Goal: Task Accomplishment & Management: Complete application form

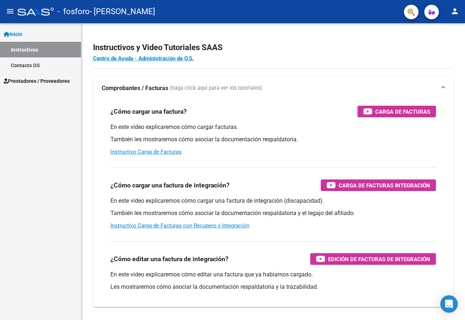
click at [42, 79] on span "Prestadores / Proveedores" at bounding box center [37, 81] width 66 height 8
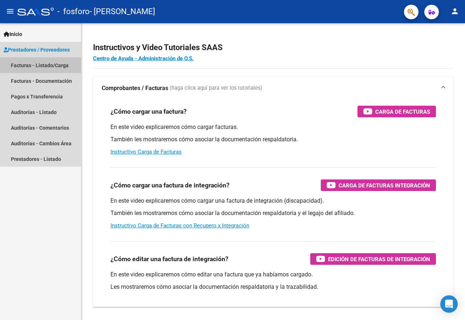
click at [44, 64] on link "Facturas - Listado/Carga" at bounding box center [40, 65] width 81 height 16
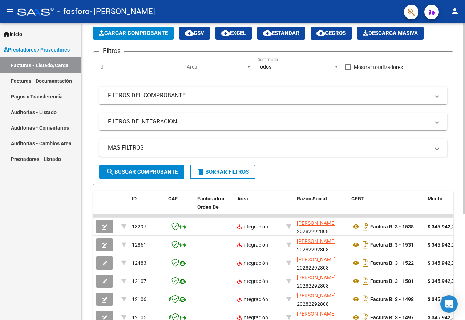
scroll to position [73, 0]
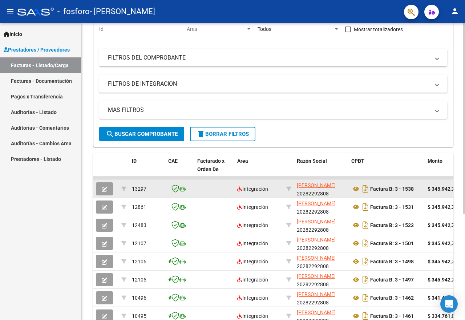
click at [388, 193] on div "Factura B: 3 - 1538" at bounding box center [387, 189] width 71 height 12
drag, startPoint x: 396, startPoint y: 178, endPoint x: 426, endPoint y: 182, distance: 30.5
click at [426, 182] on datatable-scroller "13297 Integración HERNANDEZ ALEJANDRO AUGUSTO 20282292808 Factura B: 3 - 1538 $…" at bounding box center [273, 269] width 361 height 185
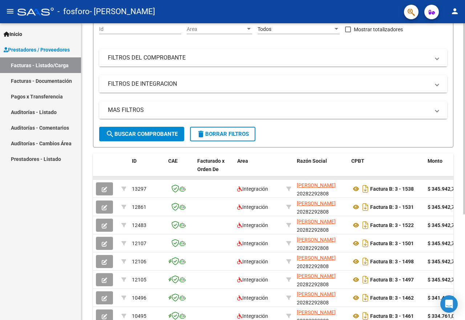
click at [428, 178] on datatable-body-cell at bounding box center [447, 178] width 44 height 3
drag, startPoint x: 432, startPoint y: 177, endPoint x: 337, endPoint y: 175, distance: 94.6
click at [337, 175] on div "ID CAE Facturado x Orden De Area Razón Social CPBT Monto Fecha Cpbt Días desde …" at bounding box center [273, 267] width 361 height 229
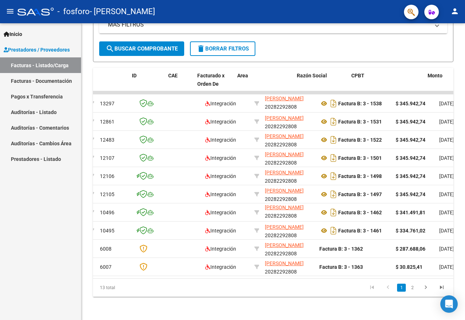
scroll to position [0, 0]
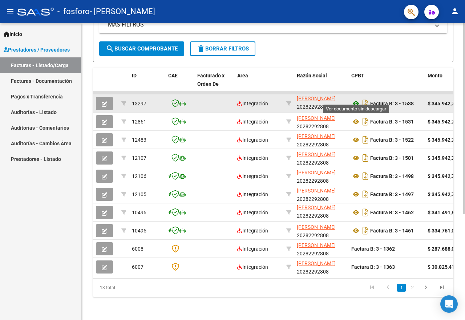
click at [357, 99] on icon at bounding box center [356, 103] width 9 height 9
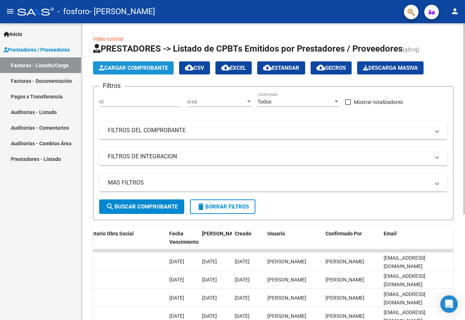
click at [136, 69] on span "Cargar Comprobante" at bounding box center [133, 68] width 69 height 7
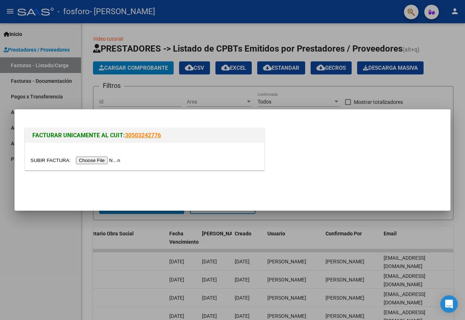
click at [97, 161] on input "file" at bounding box center [77, 161] width 92 height 8
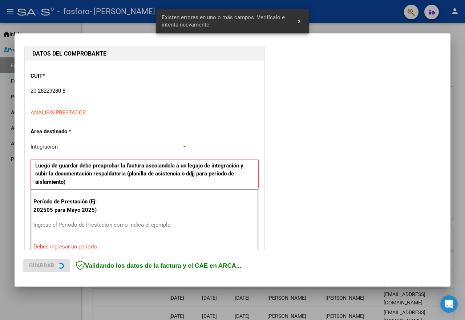
scroll to position [144, 0]
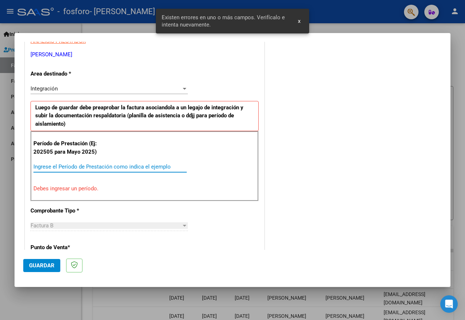
click at [145, 165] on input "Ingrese el Período de Prestación como indica el ejemplo" at bounding box center [109, 167] width 153 height 7
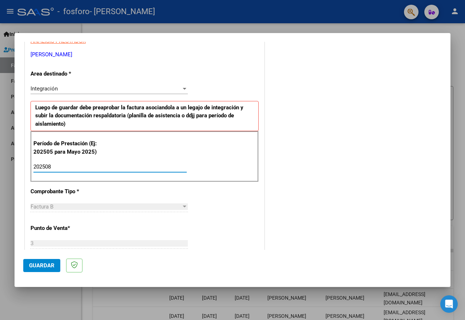
type input "202508"
click at [46, 265] on span "Guardar" at bounding box center [41, 266] width 25 height 7
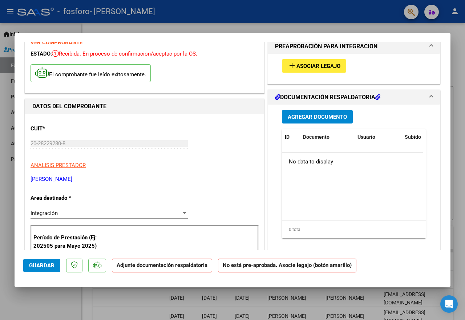
scroll to position [0, 0]
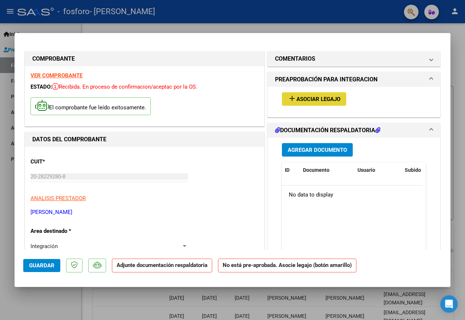
click at [301, 100] on span "Asociar Legajo" at bounding box center [319, 99] width 44 height 7
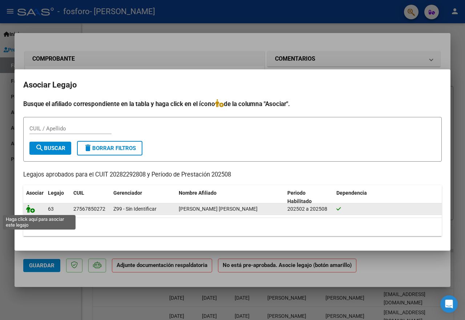
click at [30, 210] on icon at bounding box center [30, 209] width 9 height 8
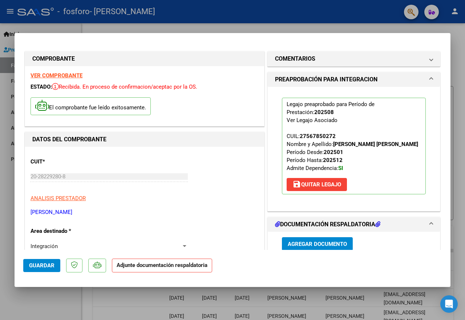
click at [305, 245] on span "Agregar Documento" at bounding box center [317, 244] width 59 height 7
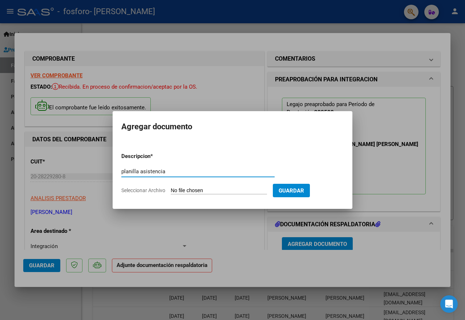
type input "planilla asistencia"
click at [210, 190] on input "Seleccionar Archivo" at bounding box center [219, 191] width 96 height 7
type input "C:\fakepath\Imagen (936).jpg"
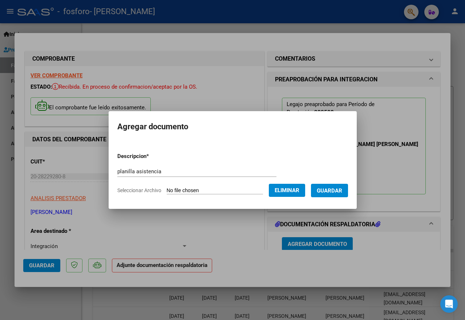
click at [330, 188] on span "Guardar" at bounding box center [329, 191] width 25 height 7
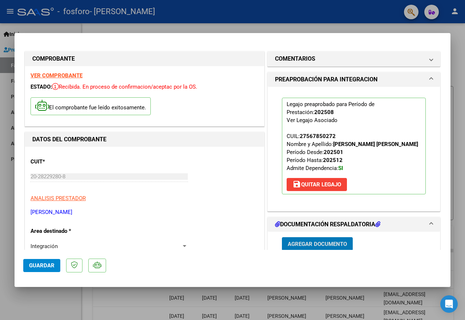
click at [273, 32] on div at bounding box center [232, 160] width 465 height 320
type input "$ 0,00"
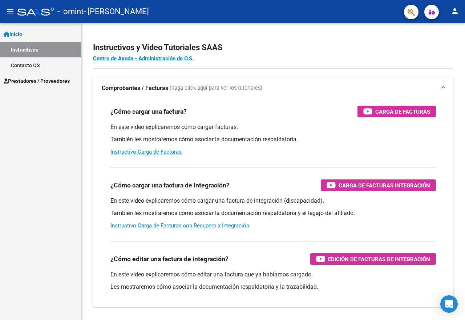
click at [42, 82] on span "Prestadores / Proveedores" at bounding box center [37, 81] width 66 height 8
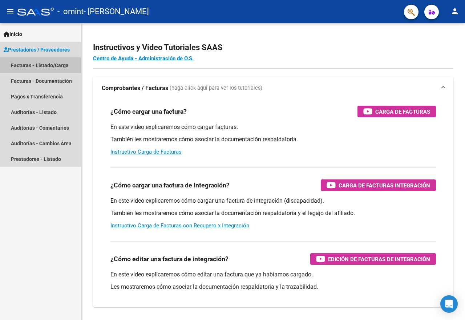
click at [53, 65] on link "Facturas - Listado/Carga" at bounding box center [40, 65] width 81 height 16
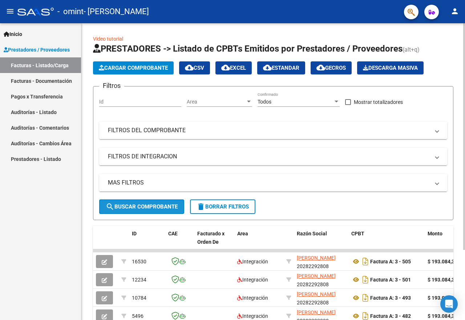
click at [157, 206] on span "search Buscar Comprobante" at bounding box center [142, 207] width 72 height 7
click at [158, 208] on span "search Buscar Comprobante" at bounding box center [142, 207] width 72 height 7
click at [129, 67] on span "Cargar Comprobante" at bounding box center [133, 68] width 69 height 7
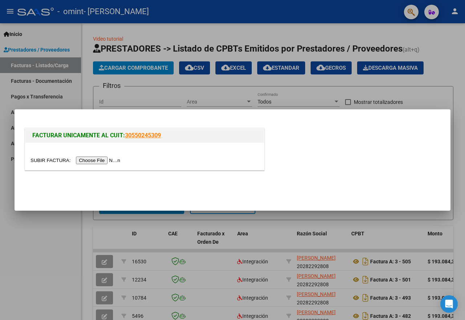
click at [92, 159] on input "file" at bounding box center [77, 161] width 92 height 8
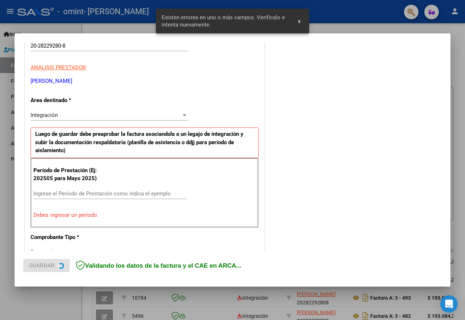
scroll to position [144, 0]
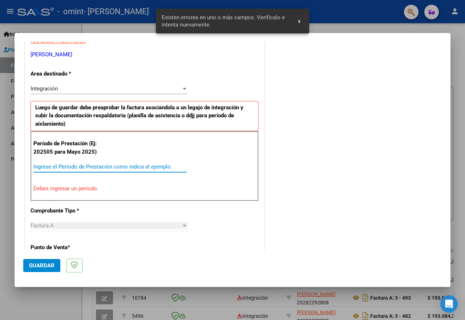
click at [149, 167] on input "Ingrese el Período de Prestación como indica el ejemplo" at bounding box center [109, 167] width 153 height 7
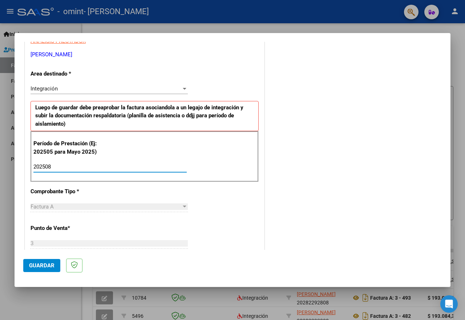
type input "202508"
click at [43, 265] on span "Guardar" at bounding box center [41, 266] width 25 height 7
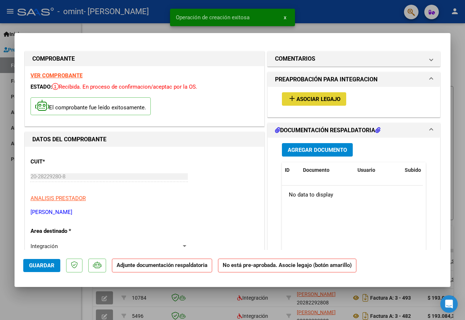
click at [313, 99] on span "Asociar Legajo" at bounding box center [319, 99] width 44 height 7
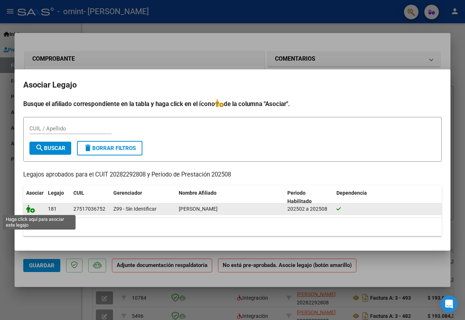
click at [33, 208] on icon at bounding box center [30, 209] width 9 height 8
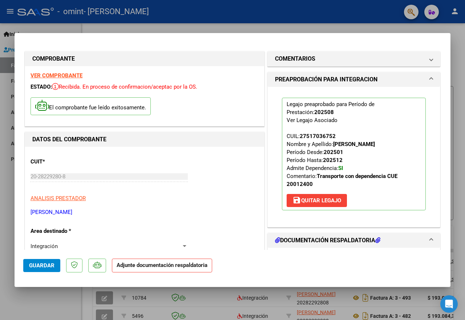
scroll to position [36, 0]
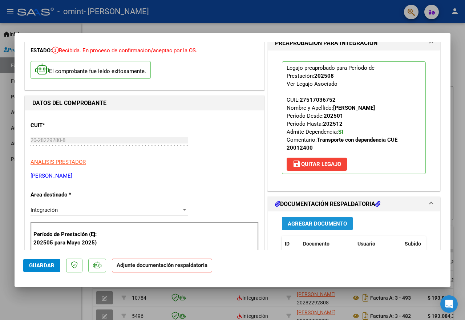
click at [308, 225] on span "Agregar Documento" at bounding box center [317, 224] width 59 height 7
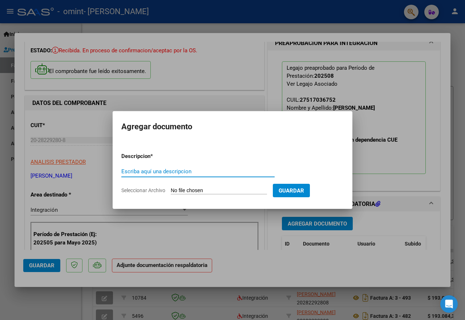
click at [198, 171] on input "Escriba aquí una descripcion" at bounding box center [197, 171] width 153 height 7
type input "planilla asistencia agosto"
click at [216, 189] on input "Seleccionar Archivo" at bounding box center [219, 191] width 96 height 7
type input "C:\fakepath\Planilla agosto [PERSON_NAME].jpg"
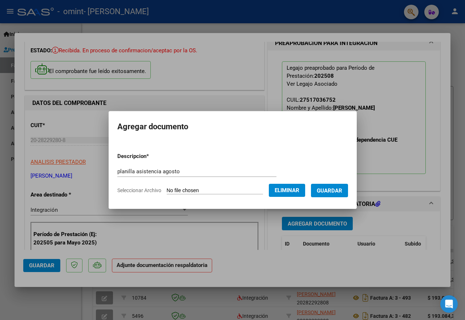
click at [340, 193] on span "Guardar" at bounding box center [329, 191] width 25 height 7
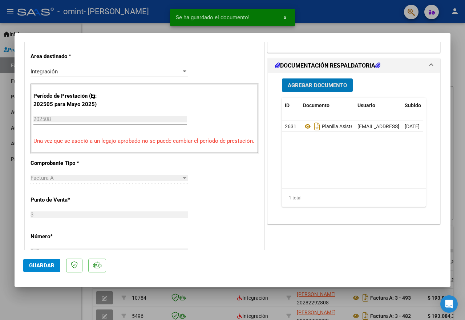
scroll to position [182, 0]
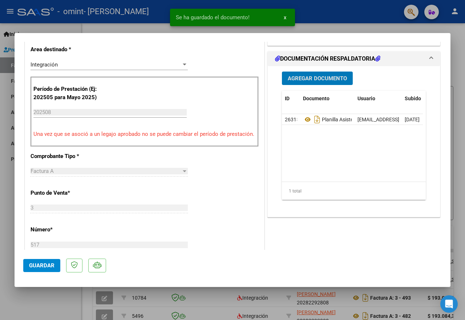
click at [35, 267] on span "Guardar" at bounding box center [41, 266] width 25 height 7
click at [331, 27] on div at bounding box center [232, 160] width 465 height 320
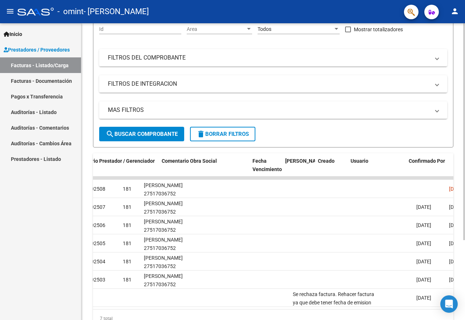
scroll to position [0, 1172]
